Goal: Information Seeking & Learning: Learn about a topic

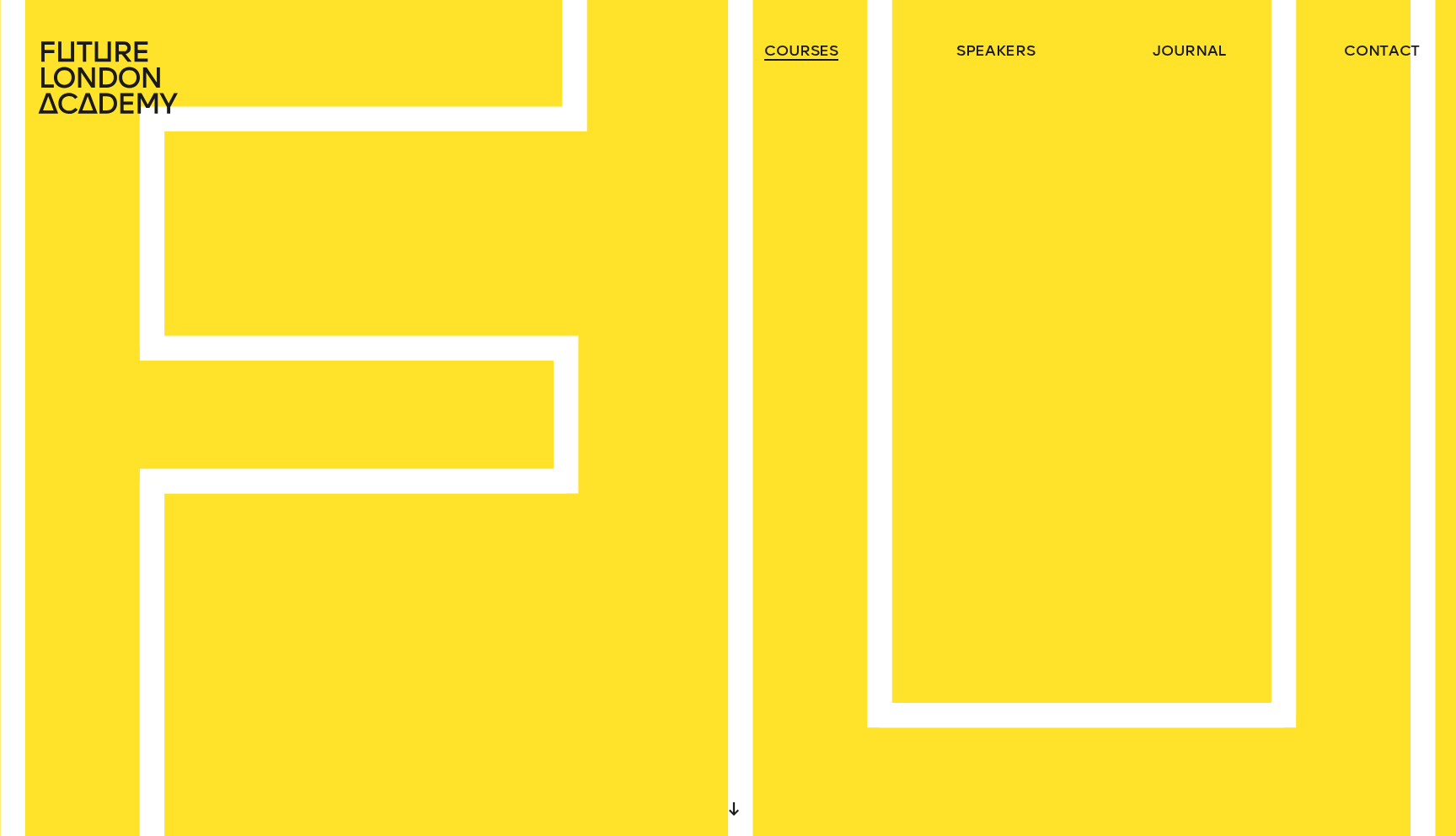
click at [828, 51] on link "courses" at bounding box center [801, 50] width 74 height 21
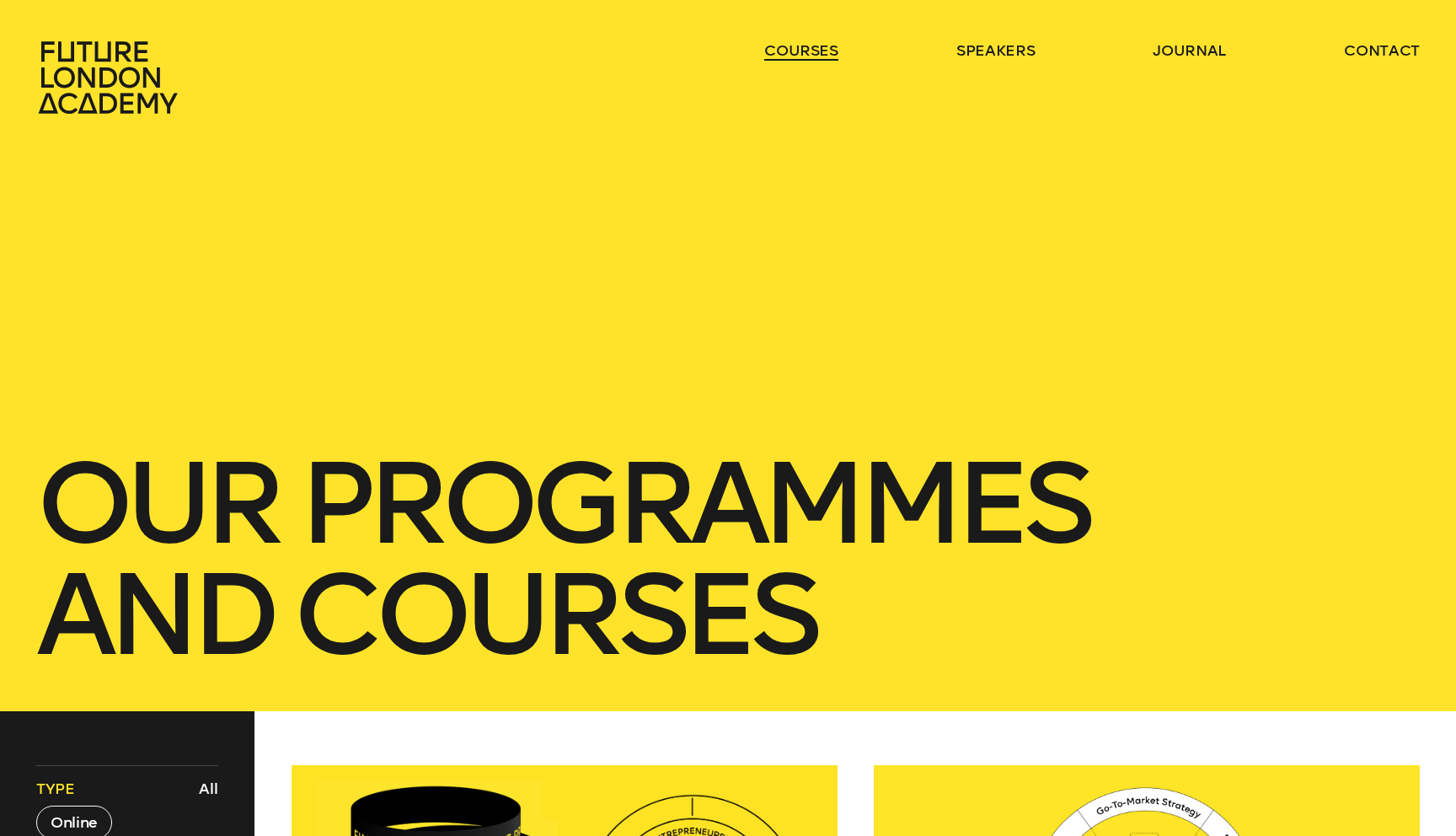
click at [828, 51] on link "courses" at bounding box center [801, 50] width 74 height 21
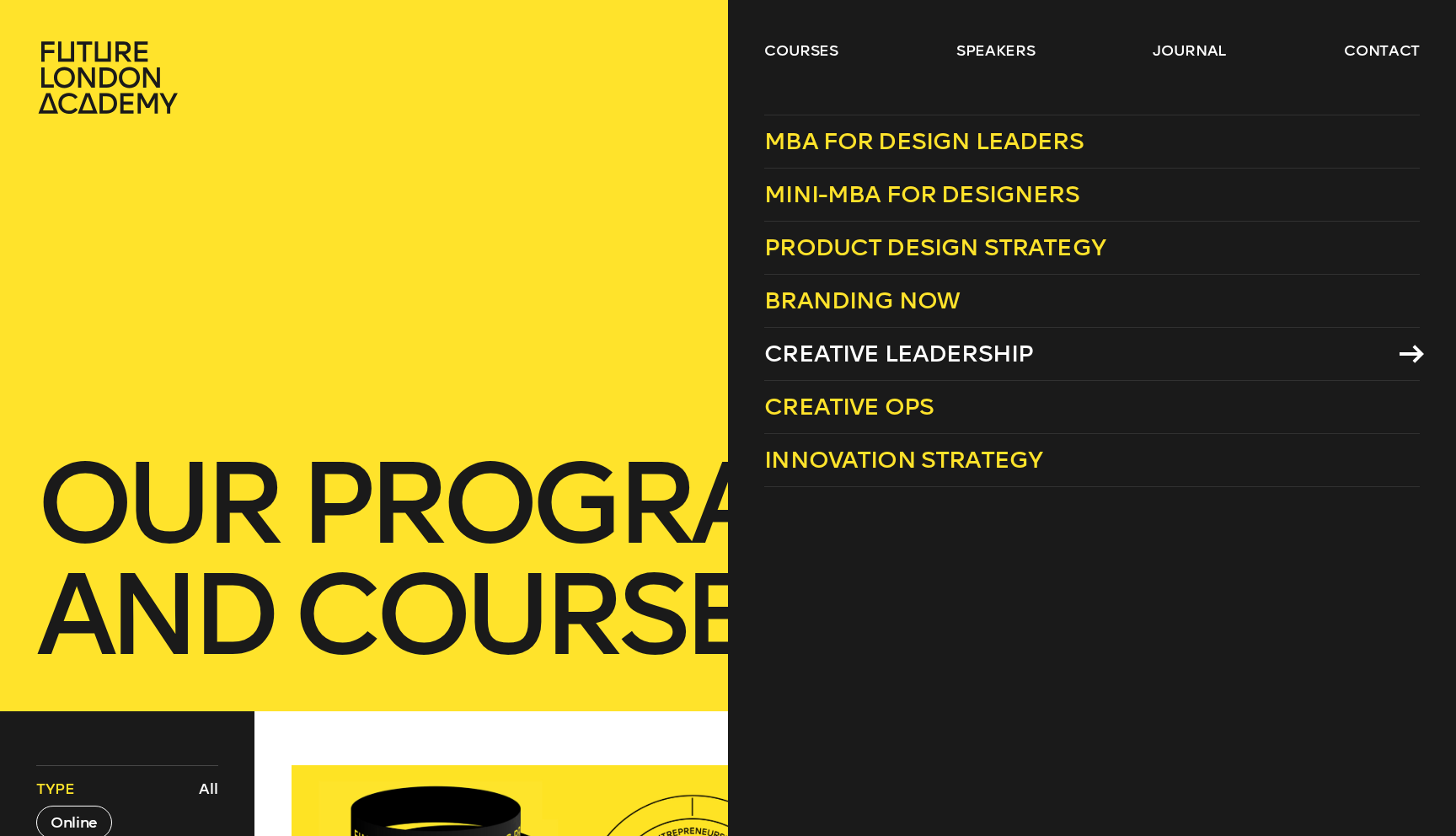
click at [951, 355] on span "Creative Leadership" at bounding box center [899, 353] width 269 height 28
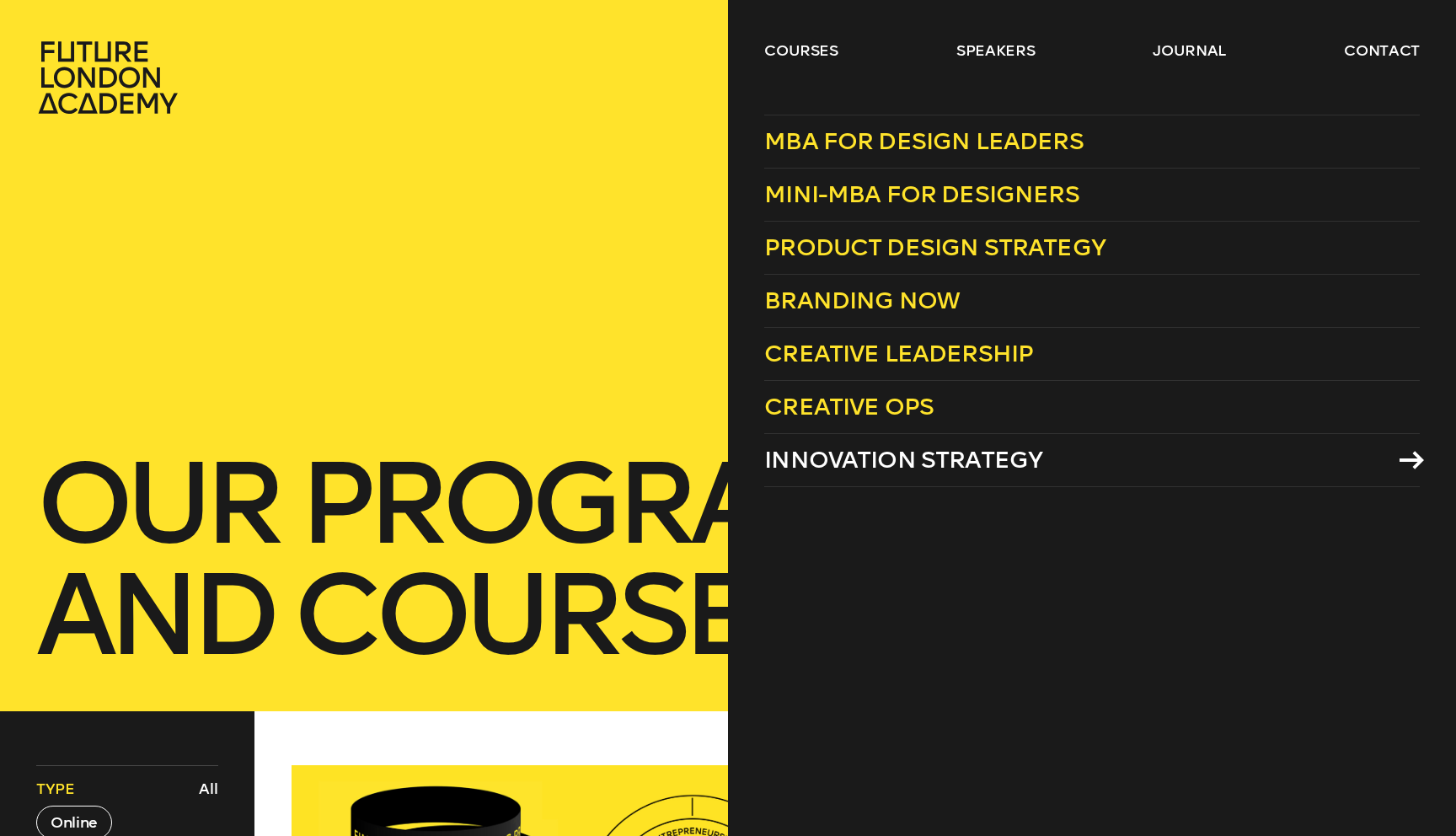
click at [964, 463] on span "Innovation Strategy" at bounding box center [904, 460] width 278 height 28
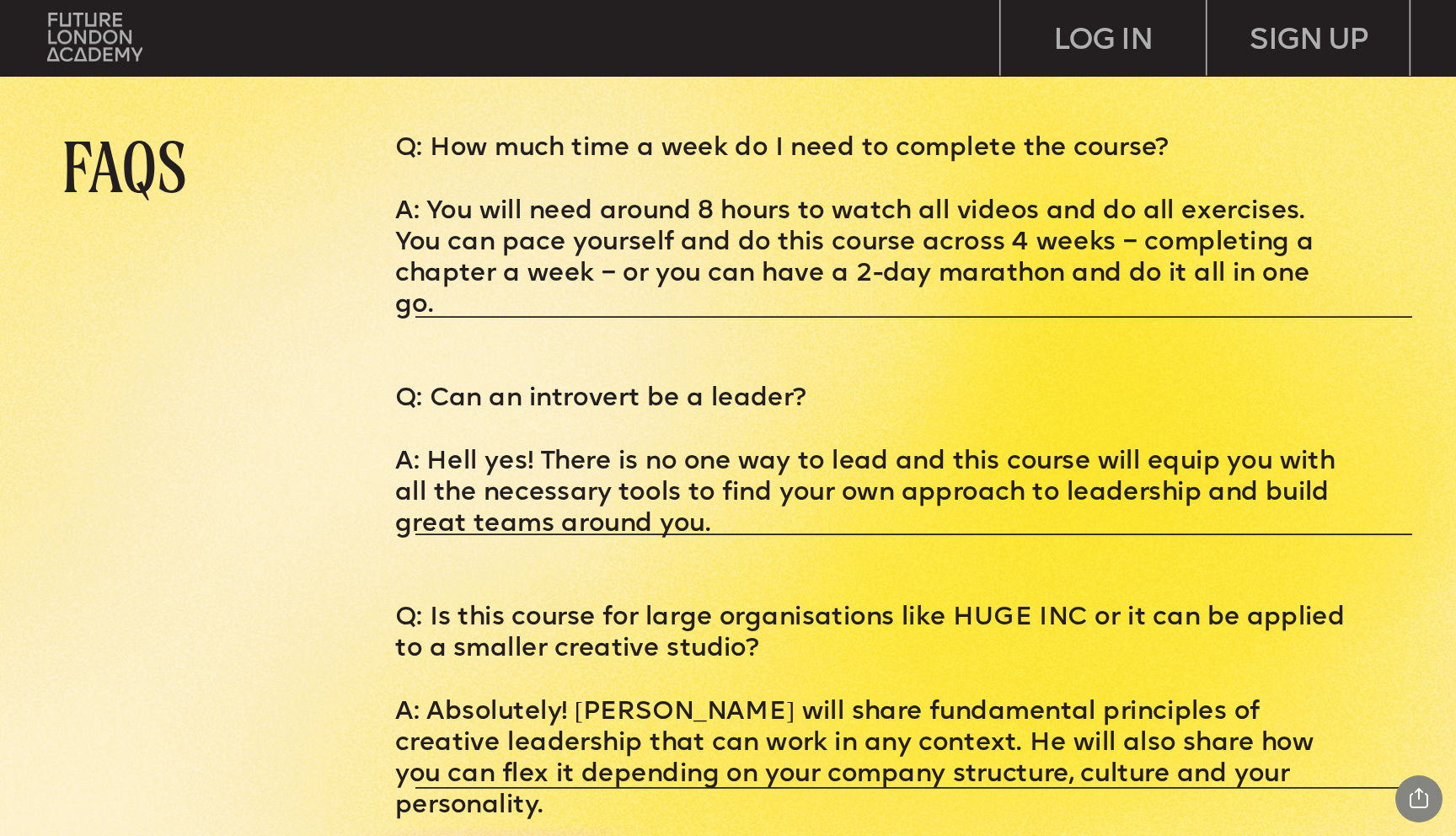
scroll to position [6612, 0]
